Goal: Information Seeking & Learning: Learn about a topic

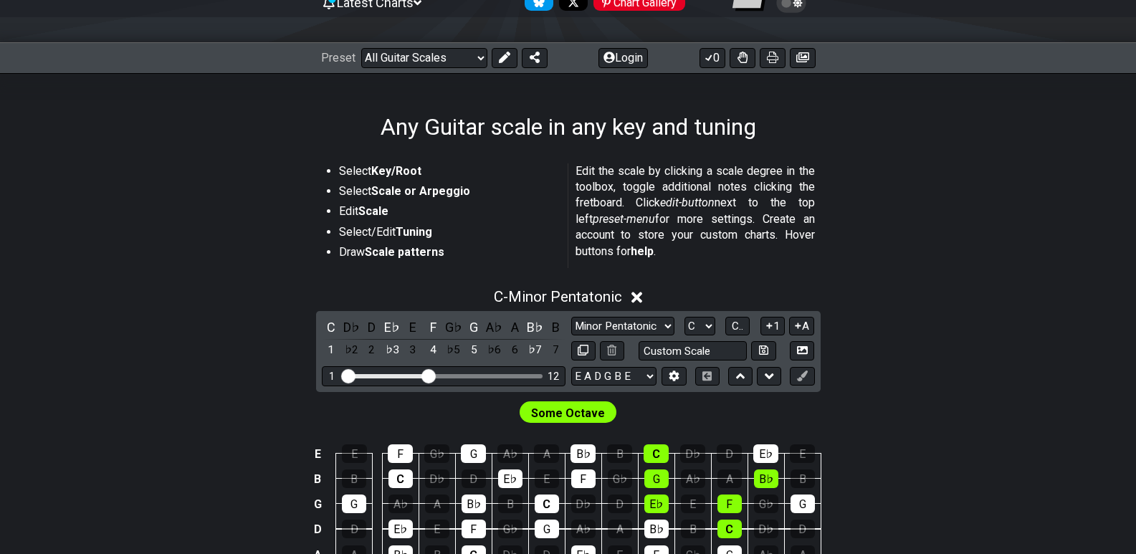
scroll to position [215, 0]
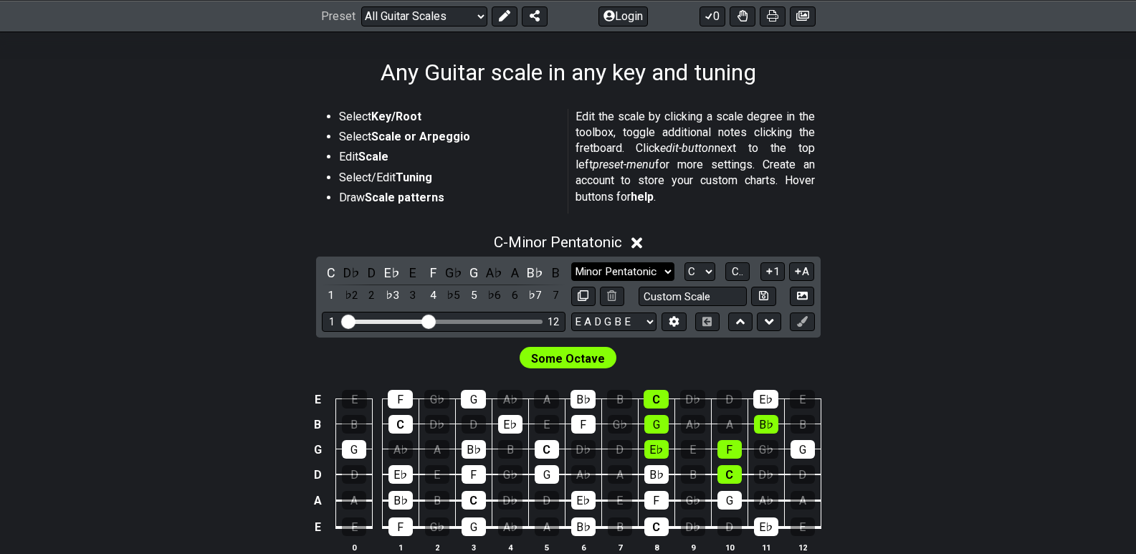
click at [669, 273] on select "Minor Pentatonic Root Minor Pentatonic Major Pentatonic Minor Blues Major Blues…" at bounding box center [622, 271] width 103 height 19
select select "Major 7th"
click at [571, 262] on select "Minor Pentatonic Root Minor Pentatonic Major Pentatonic Minor Blues Major Blues…" at bounding box center [622, 271] width 103 height 19
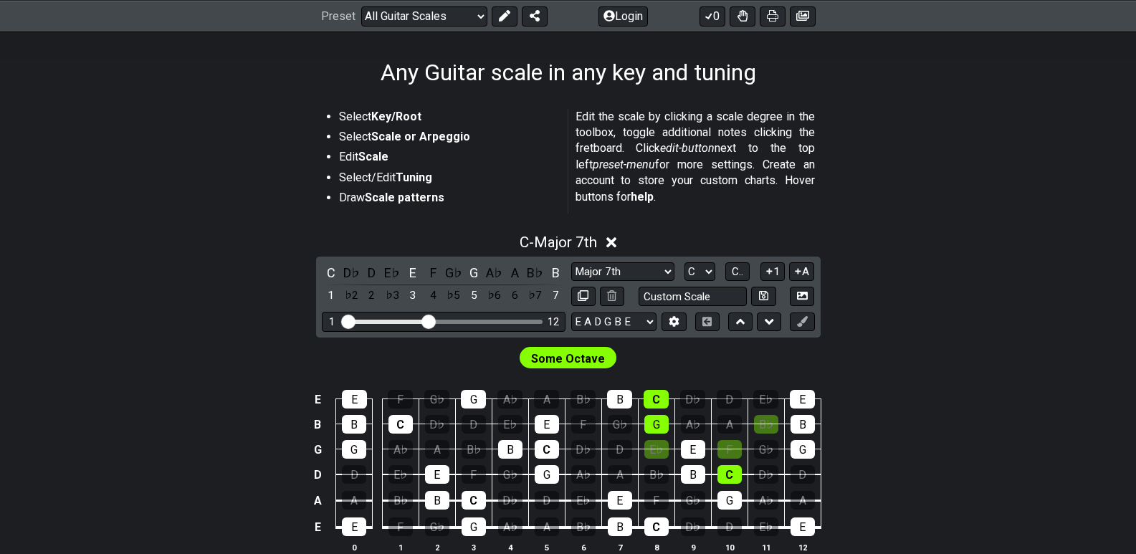
click at [562, 355] on span "Some Octave" at bounding box center [568, 358] width 74 height 21
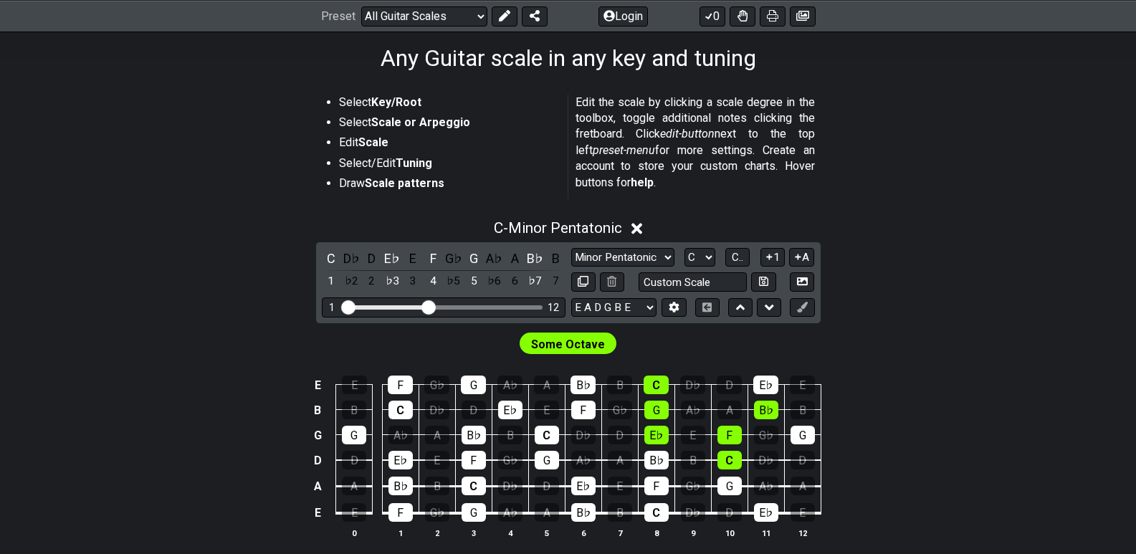
scroll to position [287, 0]
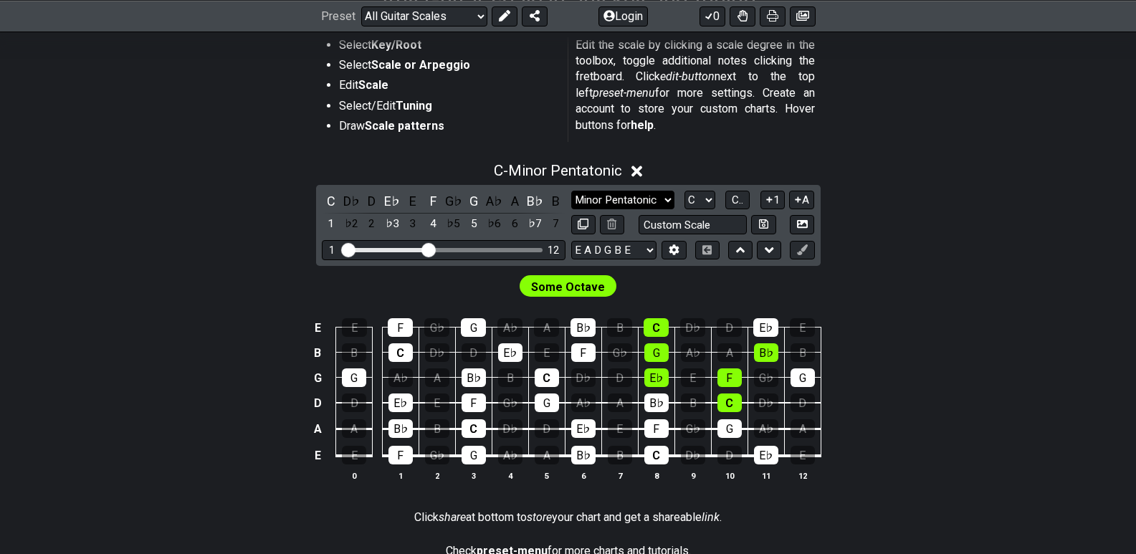
click at [668, 203] on select "Minor Pentatonic Root Minor Pentatonic Major Pentatonic Minor Blues Major Blues…" at bounding box center [622, 200] width 103 height 19
select select "Major"
click at [571, 191] on select "Minor Pentatonic Root Minor Pentatonic Major Pentatonic Minor Blues Major Blues…" at bounding box center [622, 200] width 103 height 19
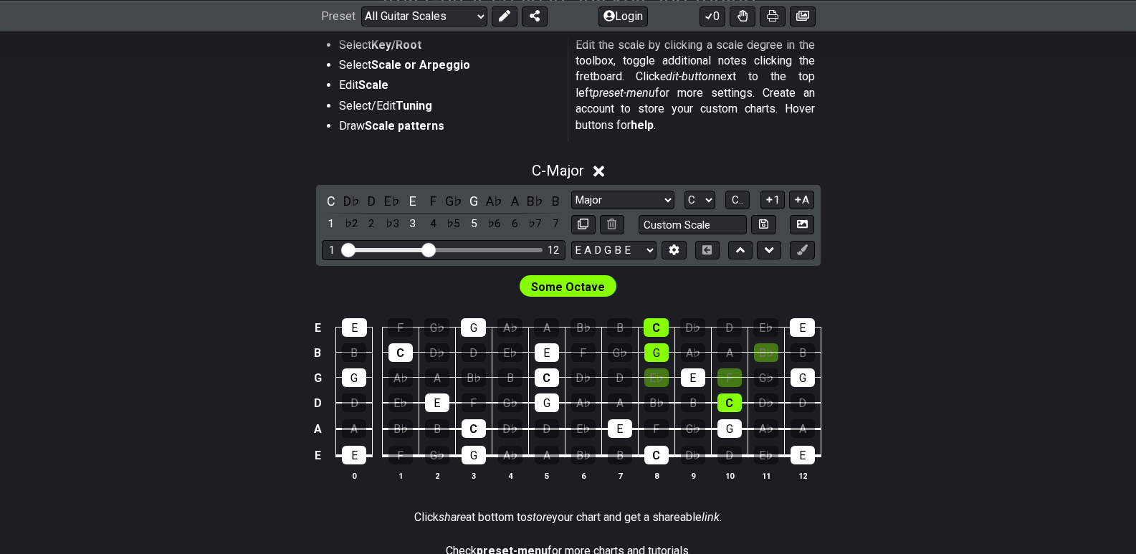
click at [567, 290] on span "Some Octave" at bounding box center [568, 287] width 74 height 21
click at [563, 168] on span "C - Major" at bounding box center [558, 170] width 52 height 17
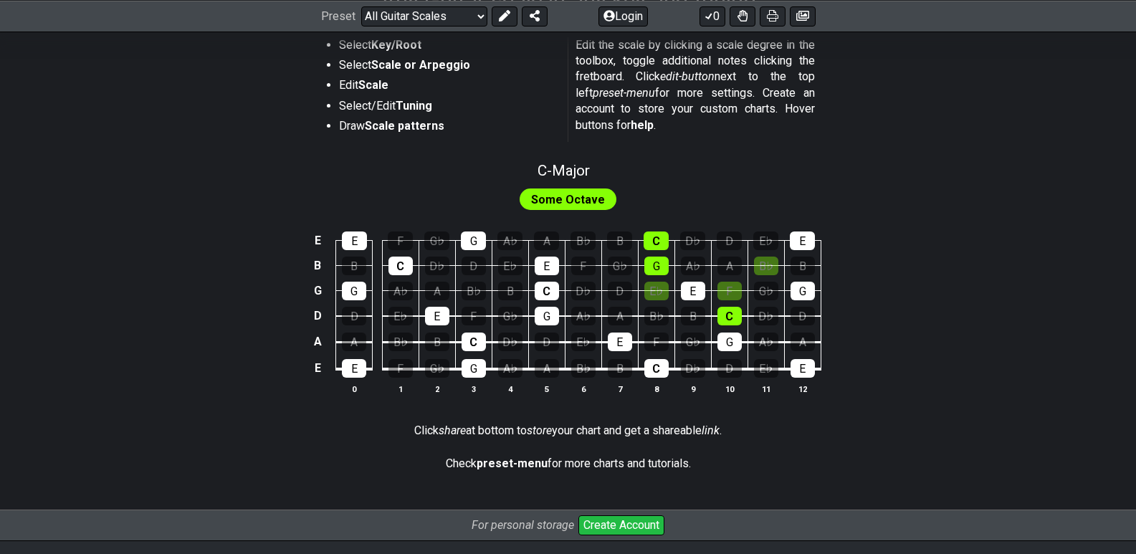
click at [560, 199] on span "Some Octave" at bounding box center [568, 199] width 74 height 21
click at [644, 188] on div "Some Octave" at bounding box center [568, 195] width 1118 height 34
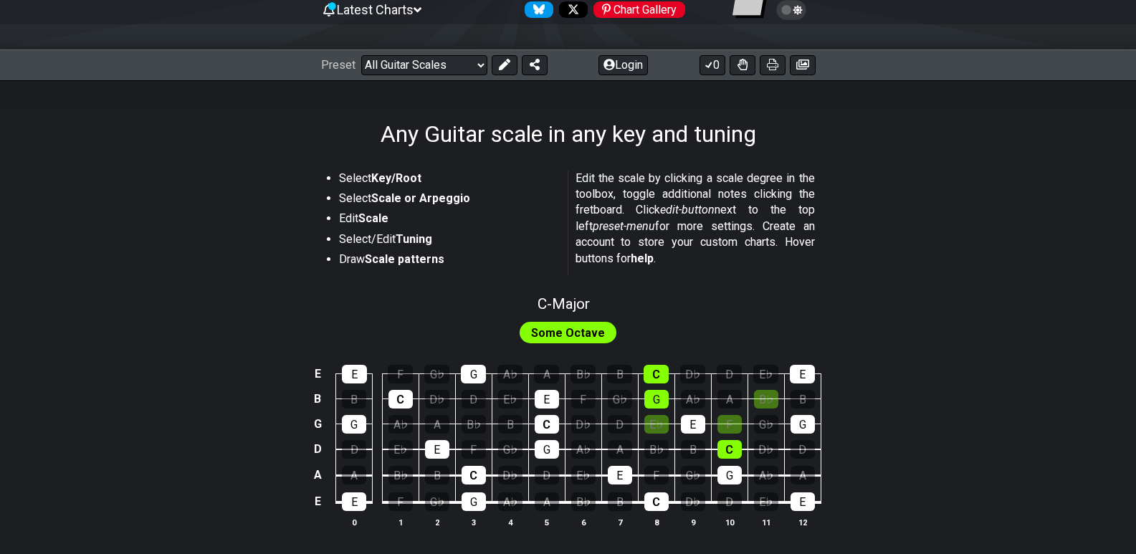
scroll to position [143, 0]
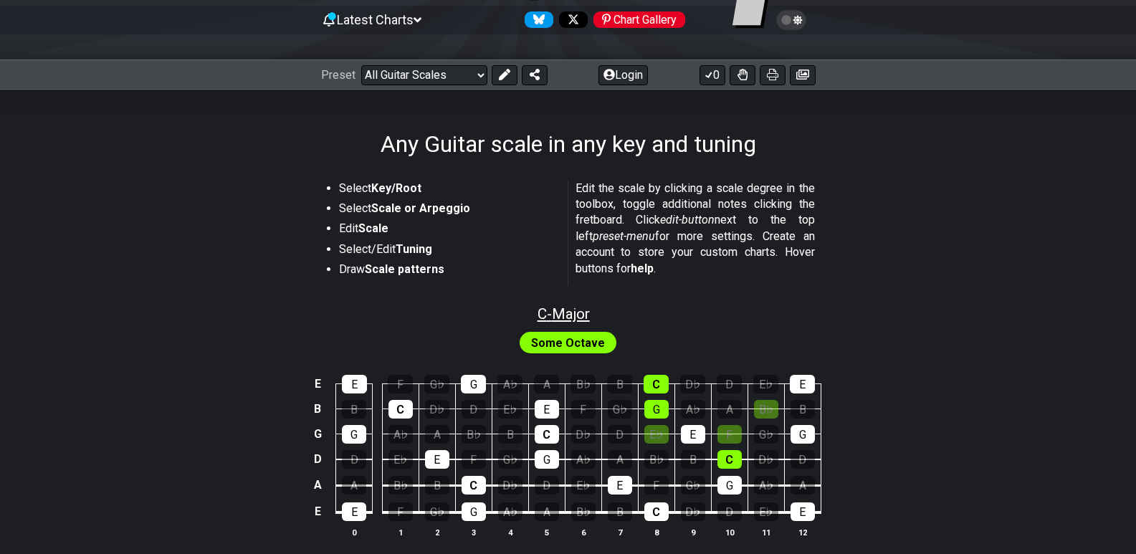
click at [558, 312] on span "C - Major" at bounding box center [563, 313] width 52 height 17
select select "Major"
select select "C"
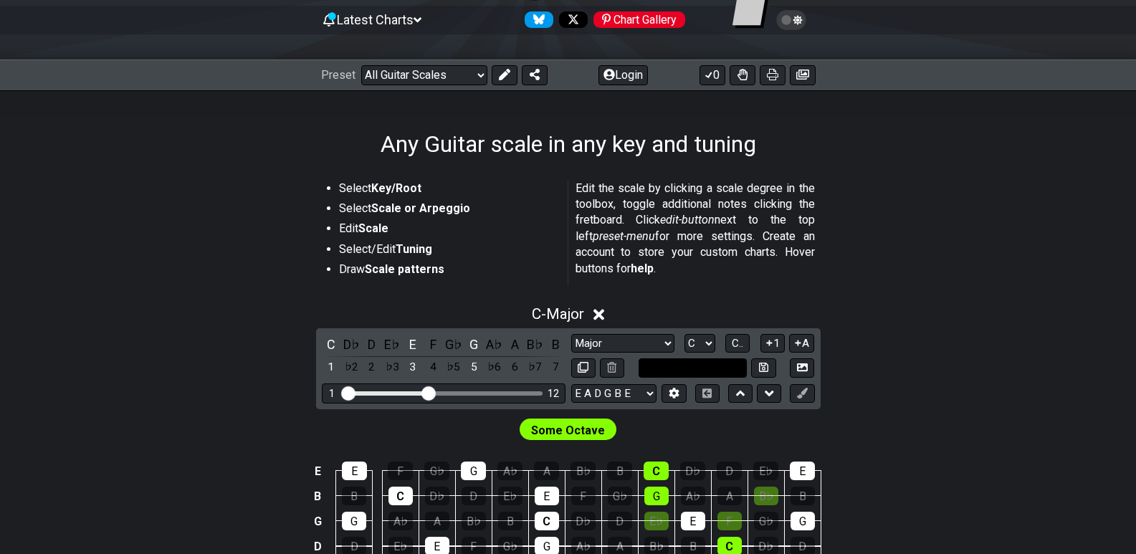
click at [704, 368] on input "text" at bounding box center [693, 367] width 109 height 19
type input "Custom Scale"
click at [870, 330] on div "C - Major C D♭ D E♭ E F G♭ G A♭ A B♭ B 1 ♭2 2 ♭3 3 4 ♭5 5 ♭6 6 ♭7 7 Minor Penta…" at bounding box center [568, 471] width 1118 height 348
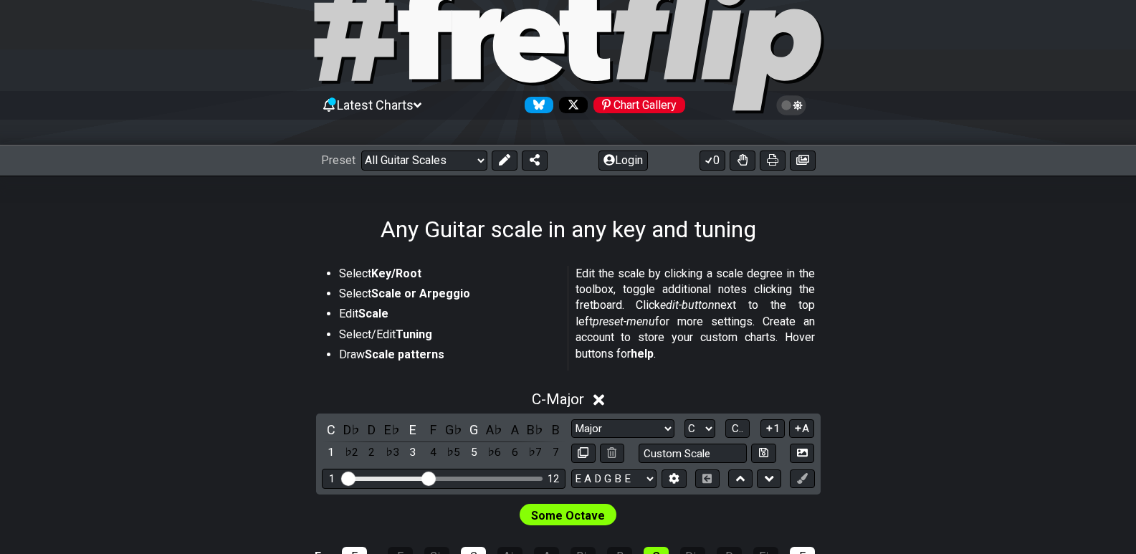
scroll to position [215, 0]
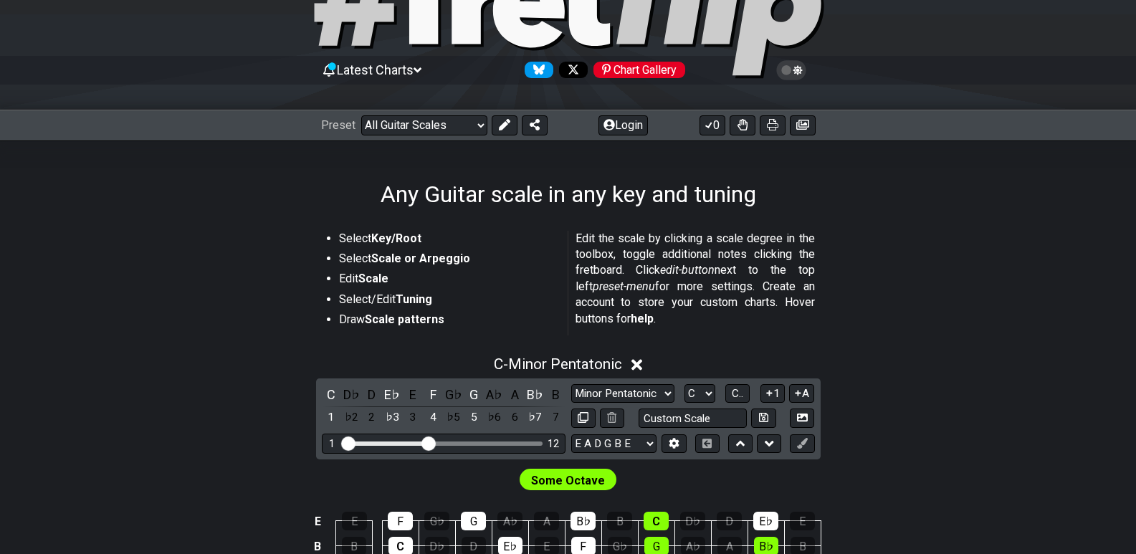
scroll to position [287, 0]
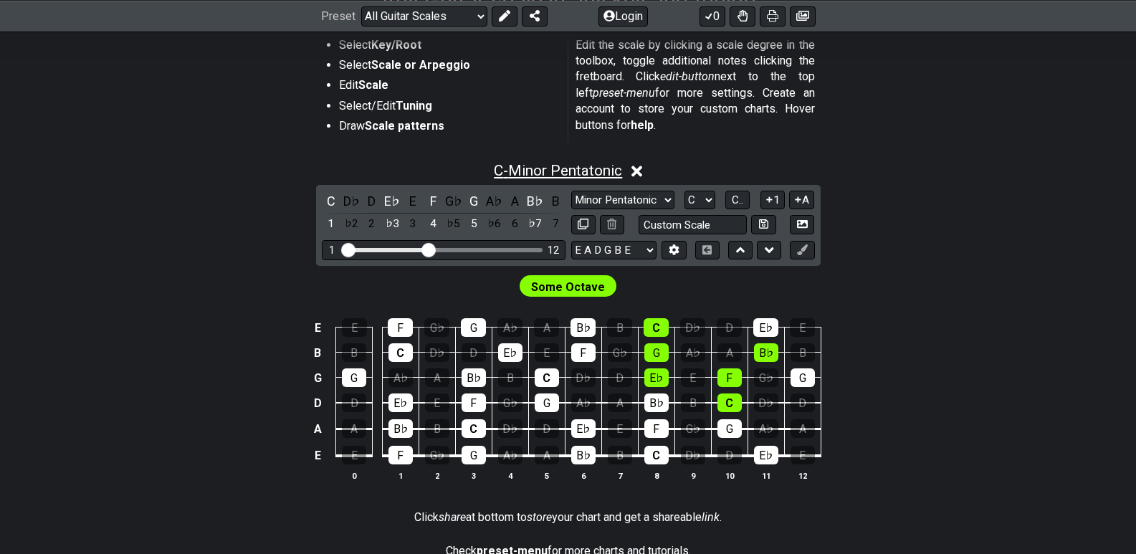
click at [551, 168] on span "C - Minor Pentatonic" at bounding box center [558, 170] width 128 height 17
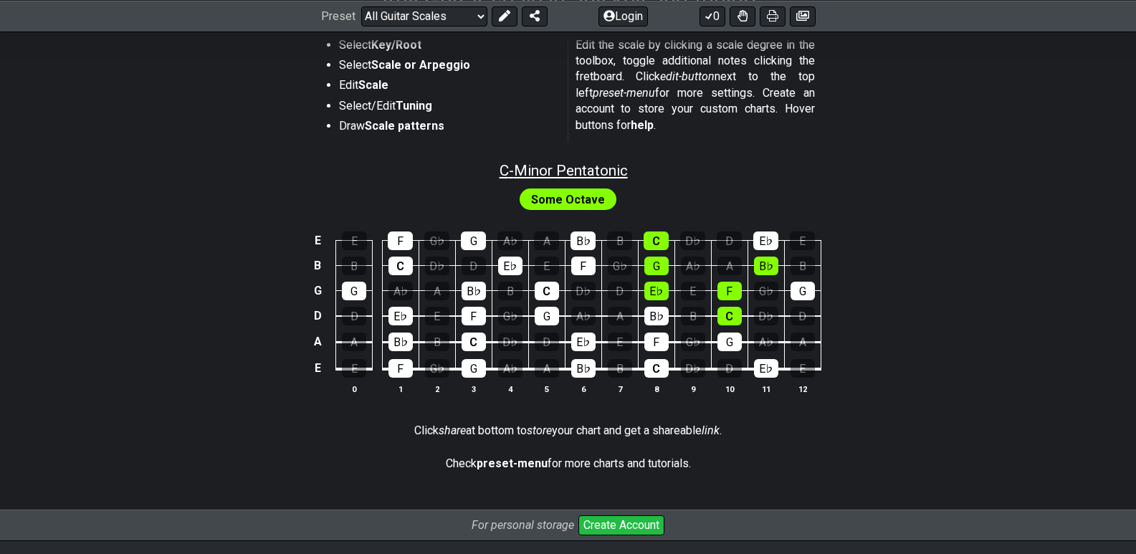
click at [553, 168] on span "C - Minor Pentatonic" at bounding box center [564, 170] width 128 height 17
select select "C"
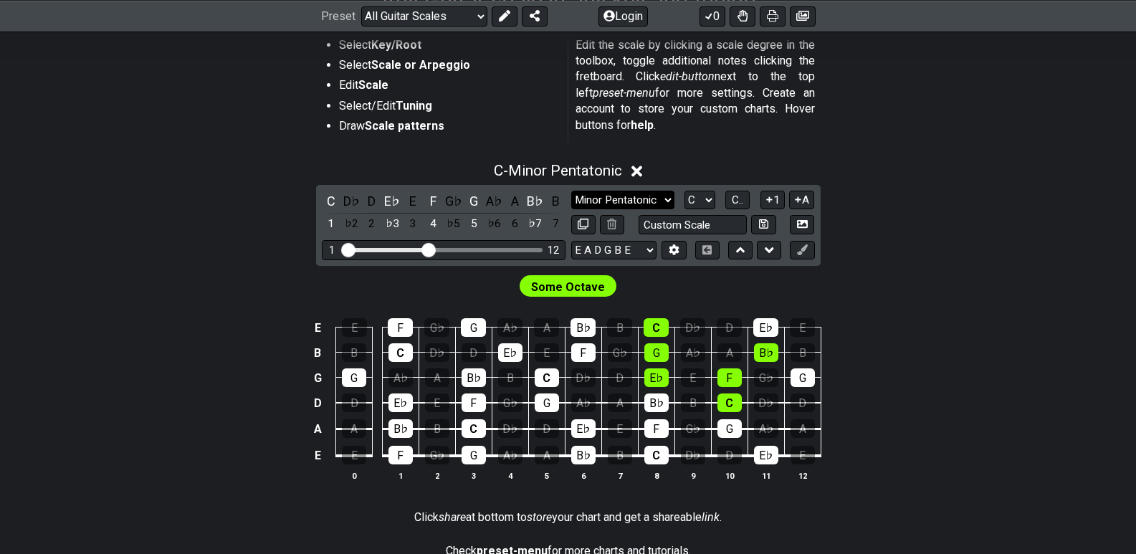
click at [669, 199] on select "Minor Pentatonic Root Minor Pentatonic Major Pentatonic Minor Blues Major Blues…" at bounding box center [622, 200] width 103 height 19
select select "Major"
click at [571, 191] on select "Minor Pentatonic Root Minor Pentatonic Major Pentatonic Minor Blues Major Blues…" at bounding box center [622, 200] width 103 height 19
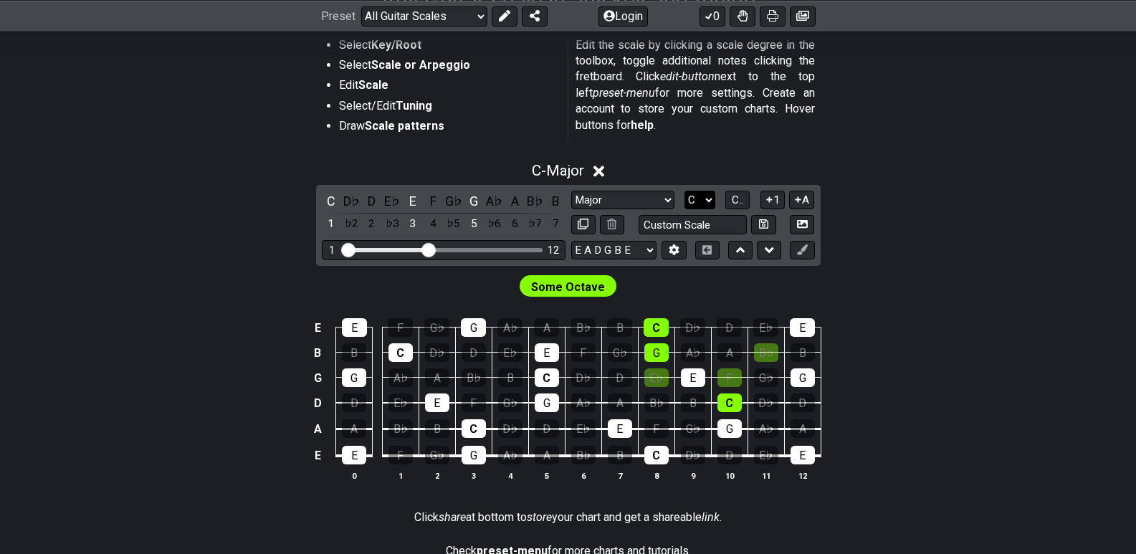
click at [707, 200] on select "A♭ A A♯ B♭ B C C♯ D♭ D D♯ E♭ E F F♯ G♭ G G♯" at bounding box center [699, 200] width 31 height 19
click at [777, 200] on button "1" at bounding box center [772, 200] width 24 height 19
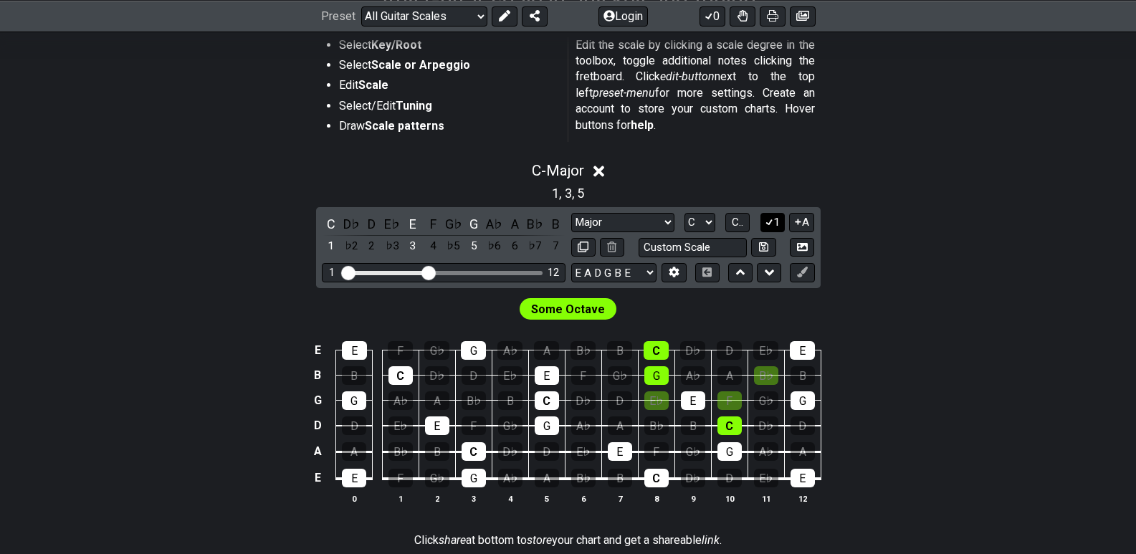
click at [770, 221] on icon at bounding box center [770, 221] width 14 height 11
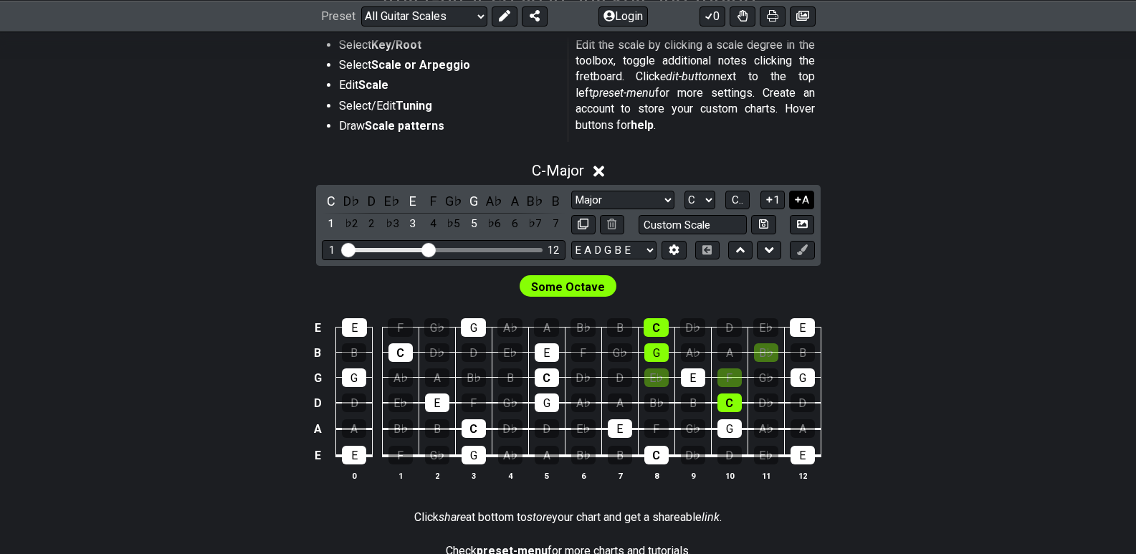
click at [801, 198] on icon at bounding box center [798, 199] width 14 height 11
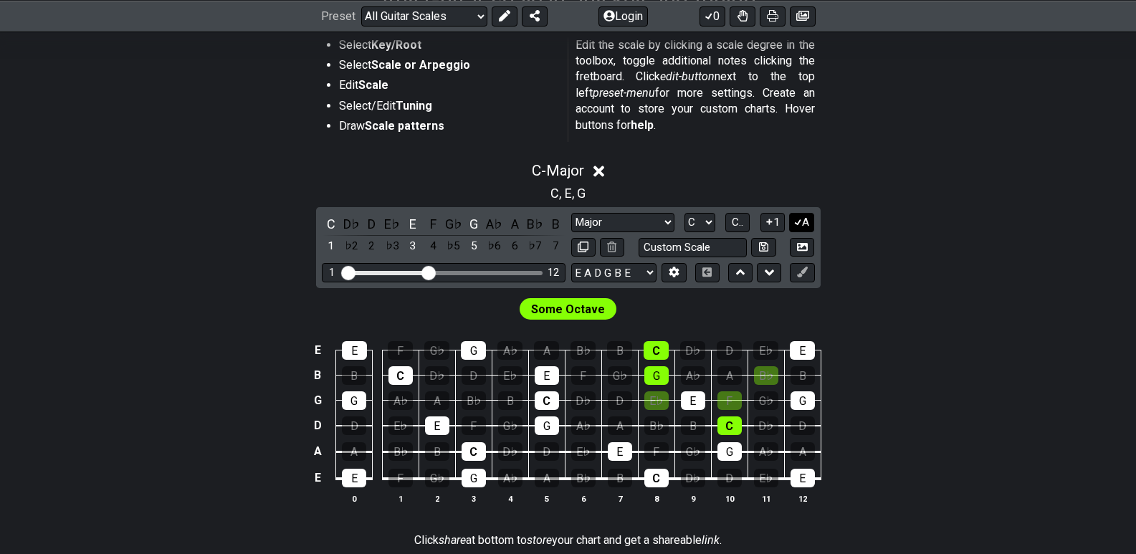
click at [800, 227] on icon at bounding box center [798, 221] width 14 height 11
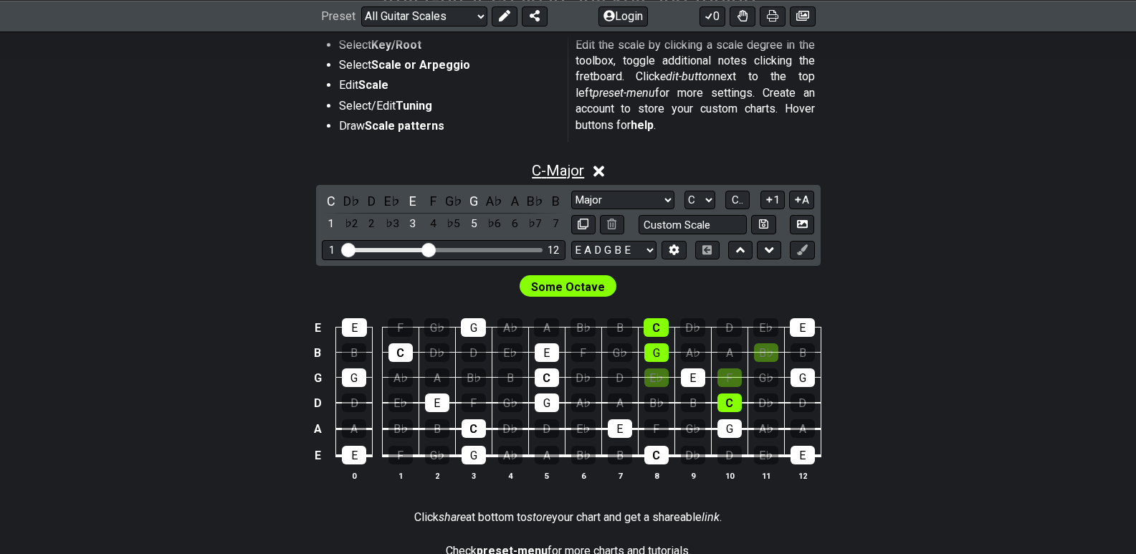
click at [555, 171] on span "C - Major" at bounding box center [558, 170] width 52 height 17
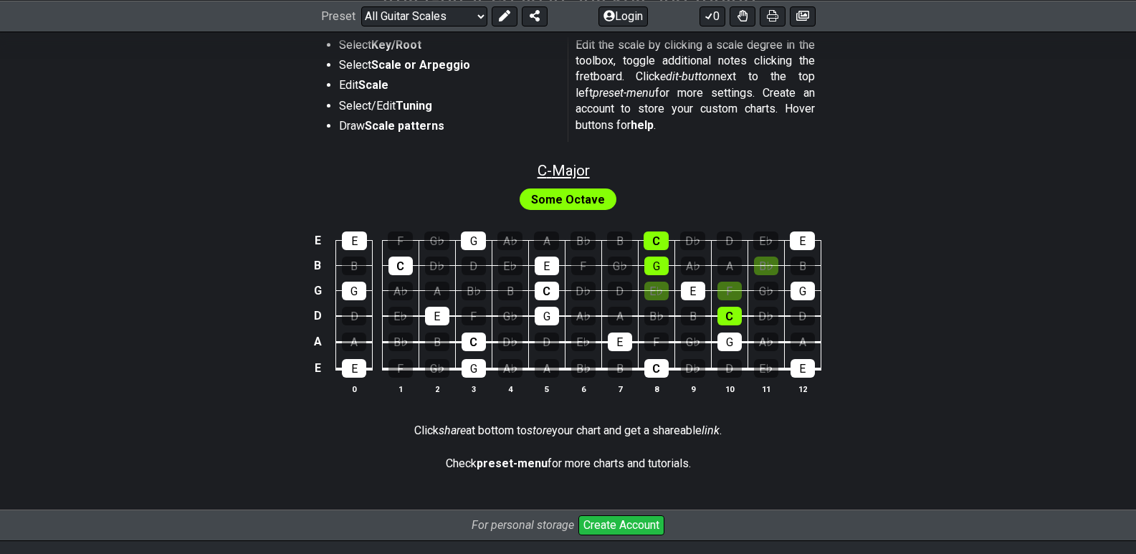
click at [555, 171] on span "C - Major" at bounding box center [563, 170] width 52 height 17
select select "Major"
select select "C"
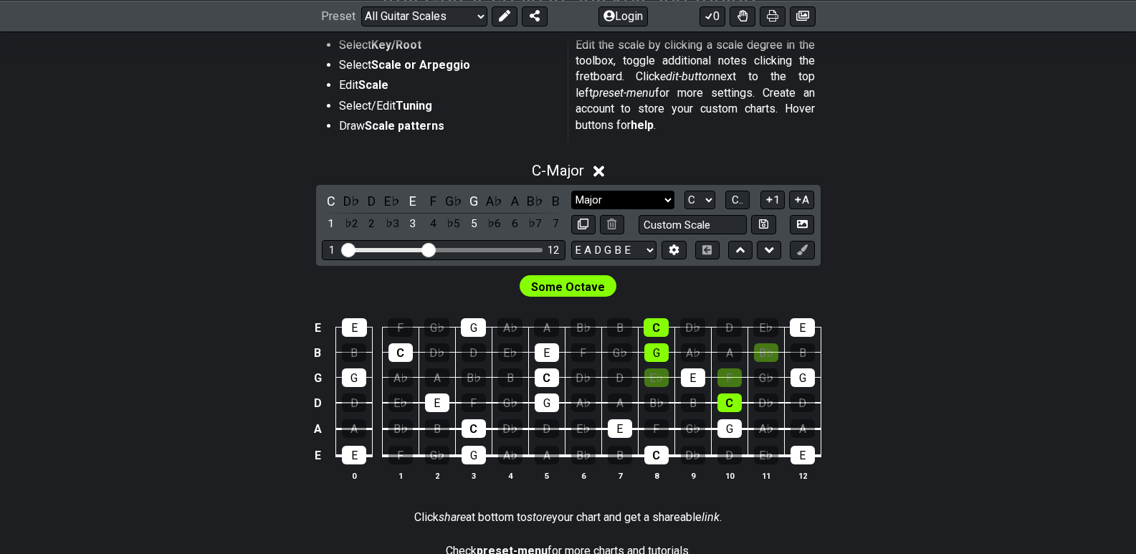
click at [669, 195] on select "Minor Pentatonic Root Minor Pentatonic Major Pentatonic Minor Blues Major Blues…" at bounding box center [622, 200] width 103 height 19
click at [571, 191] on select "Minor Pentatonic Root Minor Pentatonic Major Pentatonic Minor Blues Major Blues…" at bounding box center [622, 200] width 103 height 19
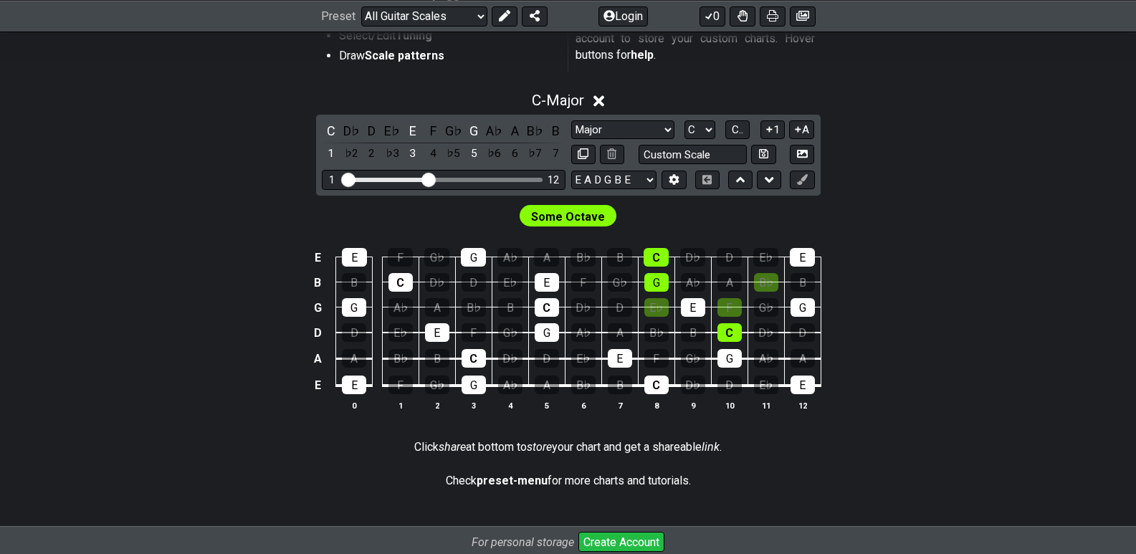
scroll to position [358, 0]
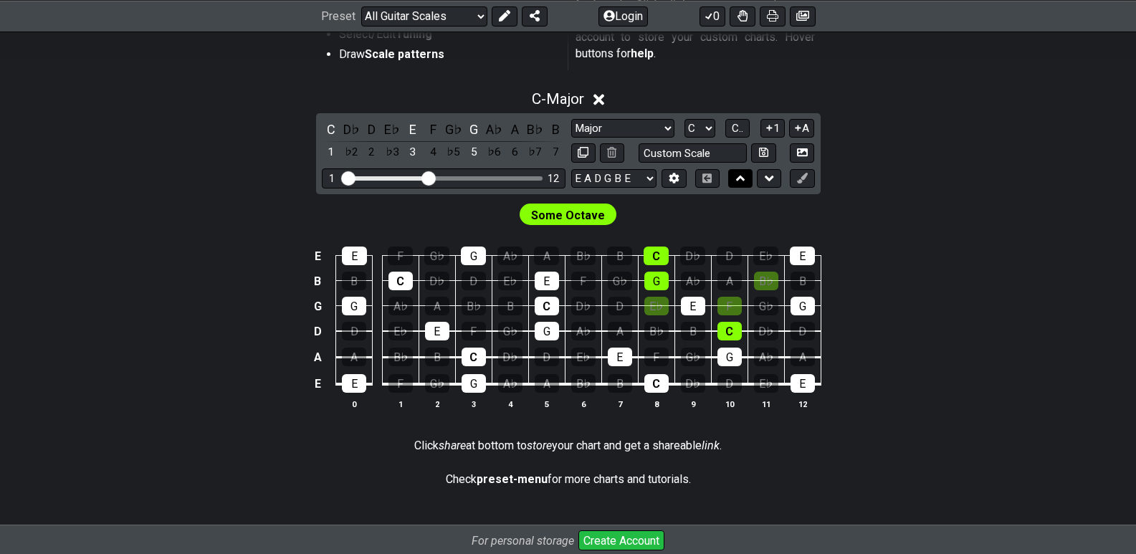
click at [742, 178] on icon at bounding box center [740, 179] width 9 height 6
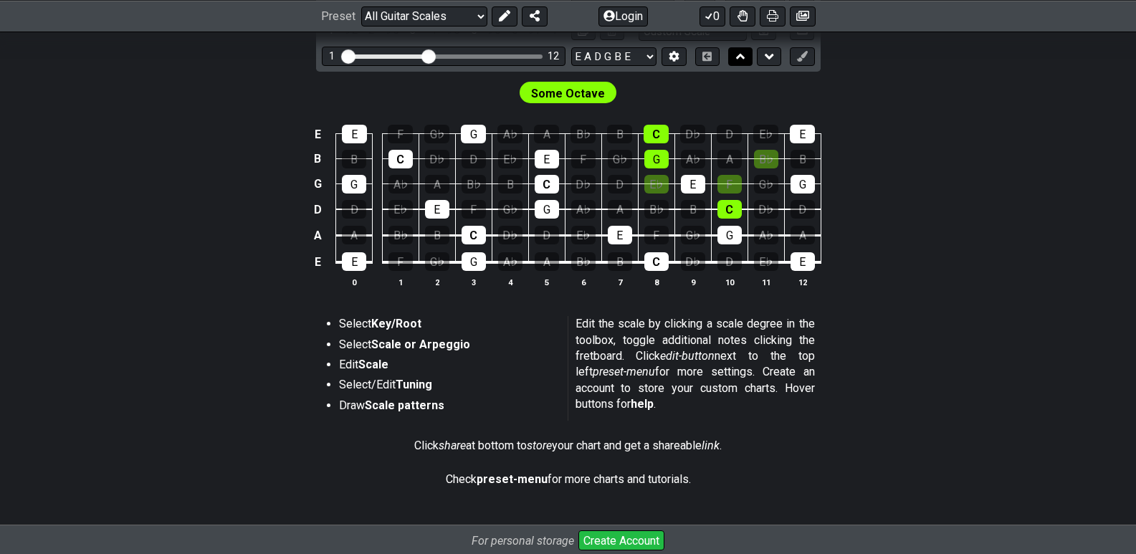
scroll to position [236, 0]
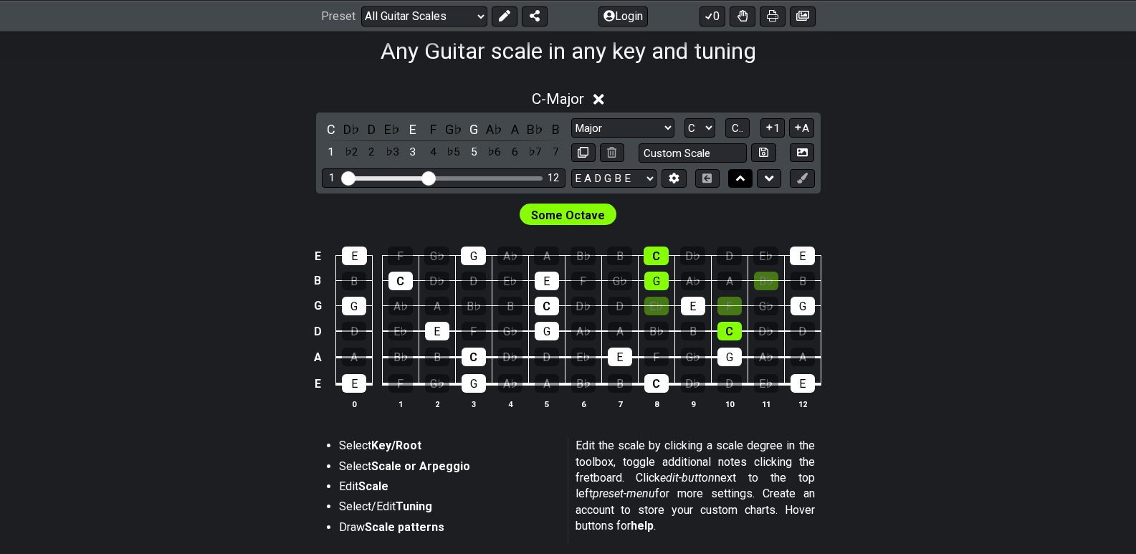
click at [742, 178] on icon at bounding box center [740, 179] width 9 height 6
click at [773, 181] on icon at bounding box center [769, 178] width 9 height 14
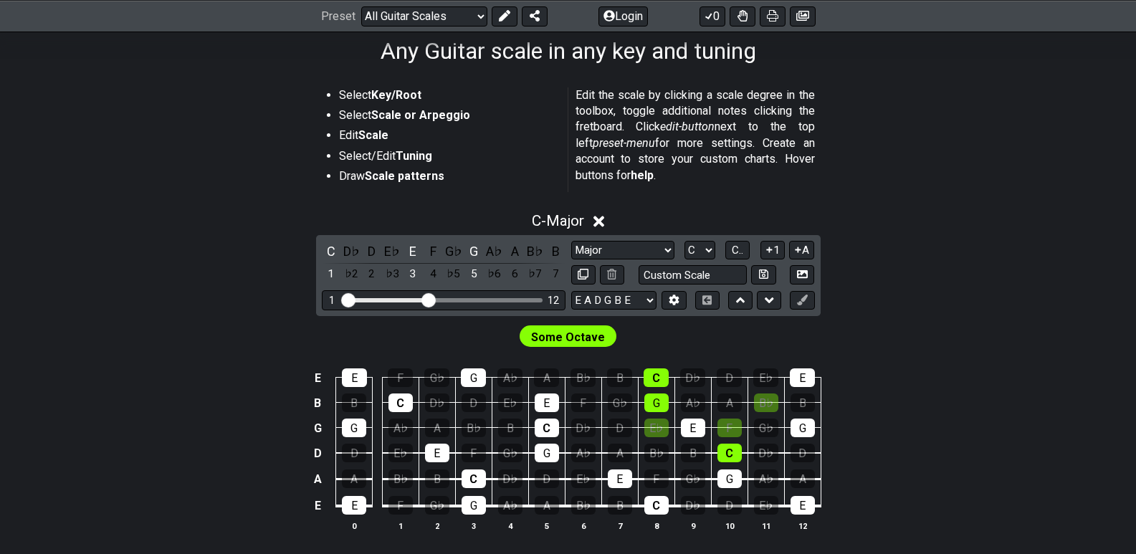
click at [557, 333] on span "Some Octave" at bounding box center [568, 337] width 74 height 21
drag, startPoint x: 557, startPoint y: 333, endPoint x: 889, endPoint y: 276, distance: 337.3
click at [889, 276] on div "C - Major C D♭ D E♭ E F G♭ G A♭ A B♭ B 1 ♭2 2 ♭3 3 4 ♭5 5 ♭6 6 ♭7 7 Minor Penta…" at bounding box center [568, 378] width 1118 height 348
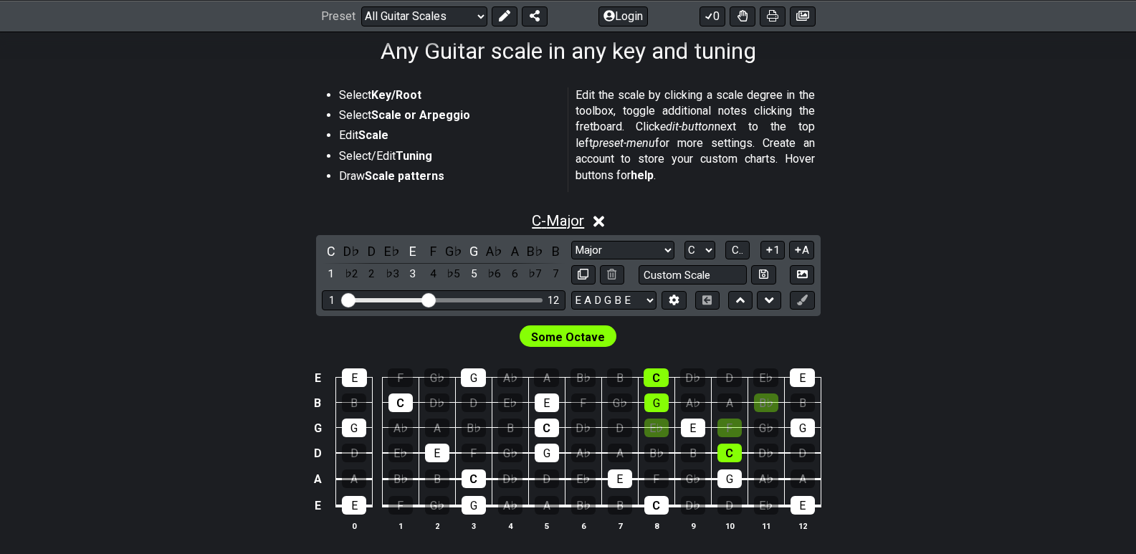
click at [578, 221] on span "C - Major" at bounding box center [558, 220] width 52 height 17
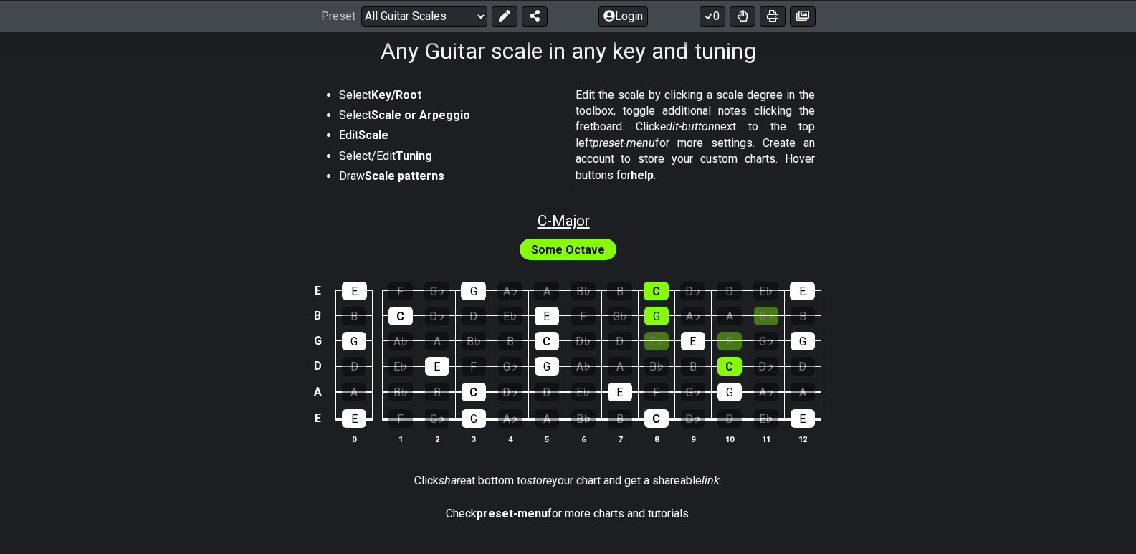
click at [567, 221] on span "C - Major" at bounding box center [563, 220] width 52 height 17
select select "Major"
select select "C"
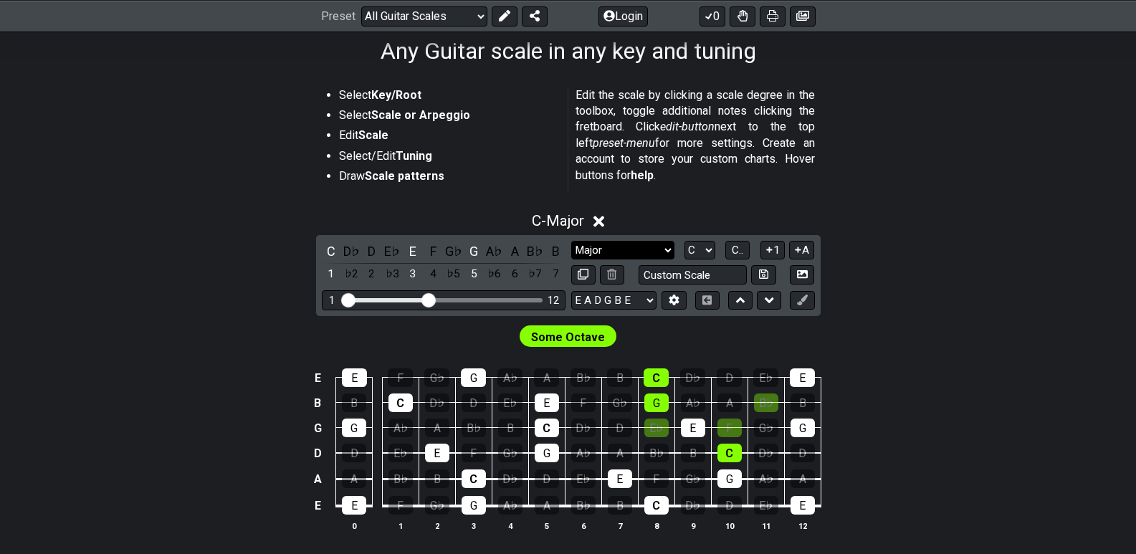
click at [667, 252] on select "Minor Pentatonic Root Minor Pentatonic Major Pentatonic Minor Blues Major Blues…" at bounding box center [622, 250] width 103 height 19
select select "Major 7th"
click at [571, 241] on select "Minor Pentatonic Root Minor Pentatonic Major Pentatonic Minor Blues Major Blues…" at bounding box center [622, 250] width 103 height 19
